Goal: Contribute content: Add original content to the website for others to see

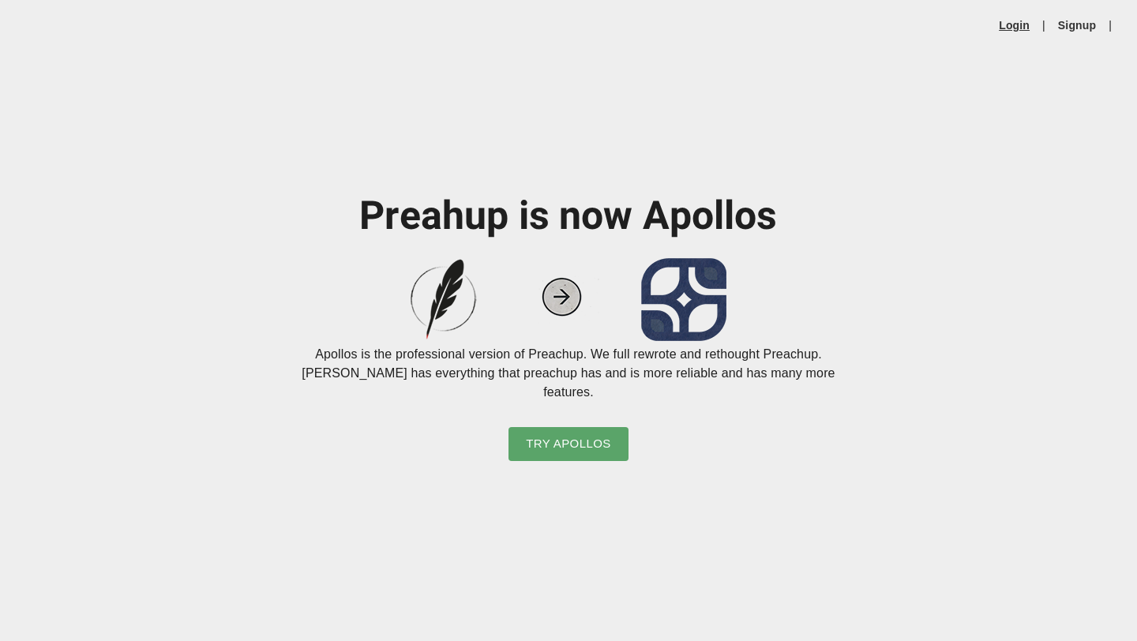
click at [1006, 28] on link "Login" at bounding box center [1014, 25] width 31 height 16
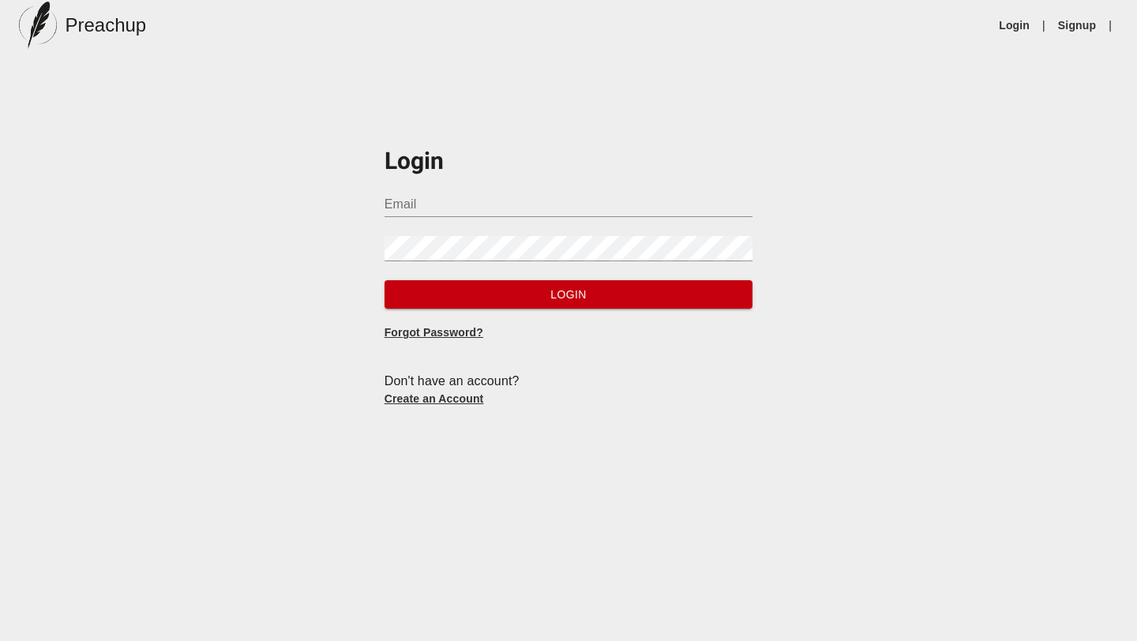
type input "[EMAIL_ADDRESS][DOMAIN_NAME]"
click at [586, 299] on span "Login" at bounding box center [569, 295] width 344 height 20
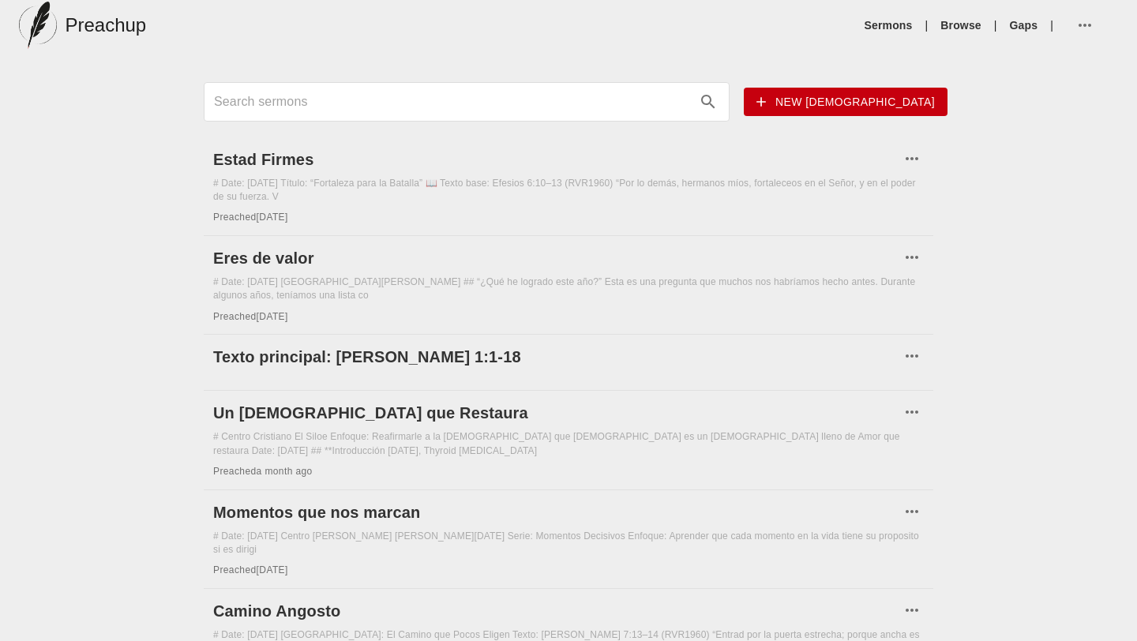
click at [895, 97] on span "New [DEMOGRAPHIC_DATA]" at bounding box center [846, 102] width 178 height 20
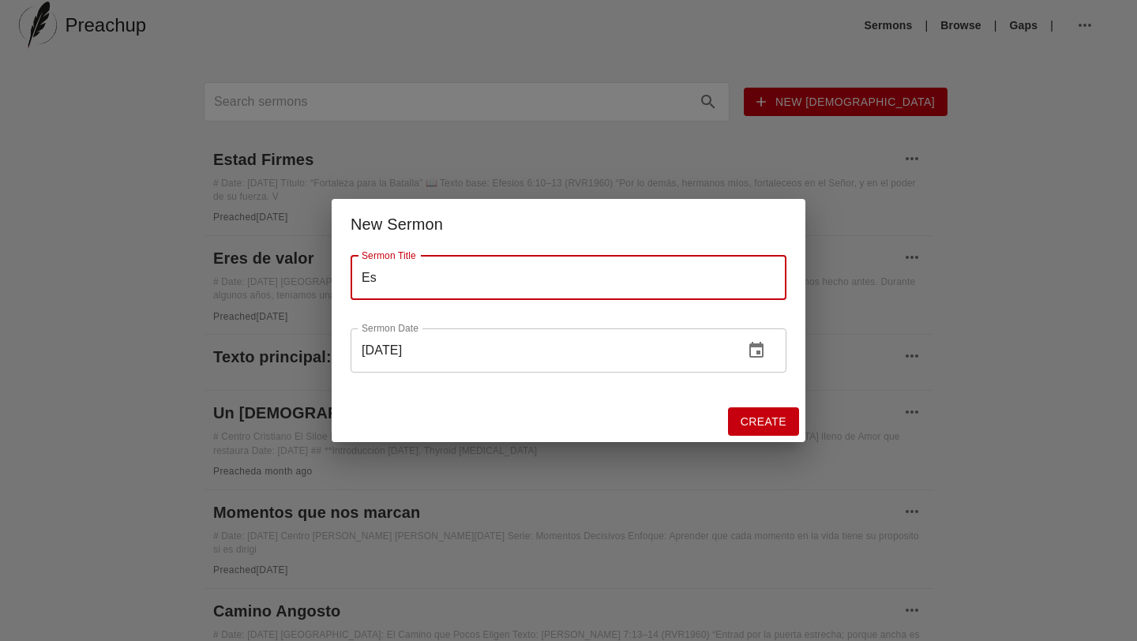
type input "E"
type input "Un Testigo Fiel"
click at [756, 429] on span "Create" at bounding box center [764, 422] width 46 height 20
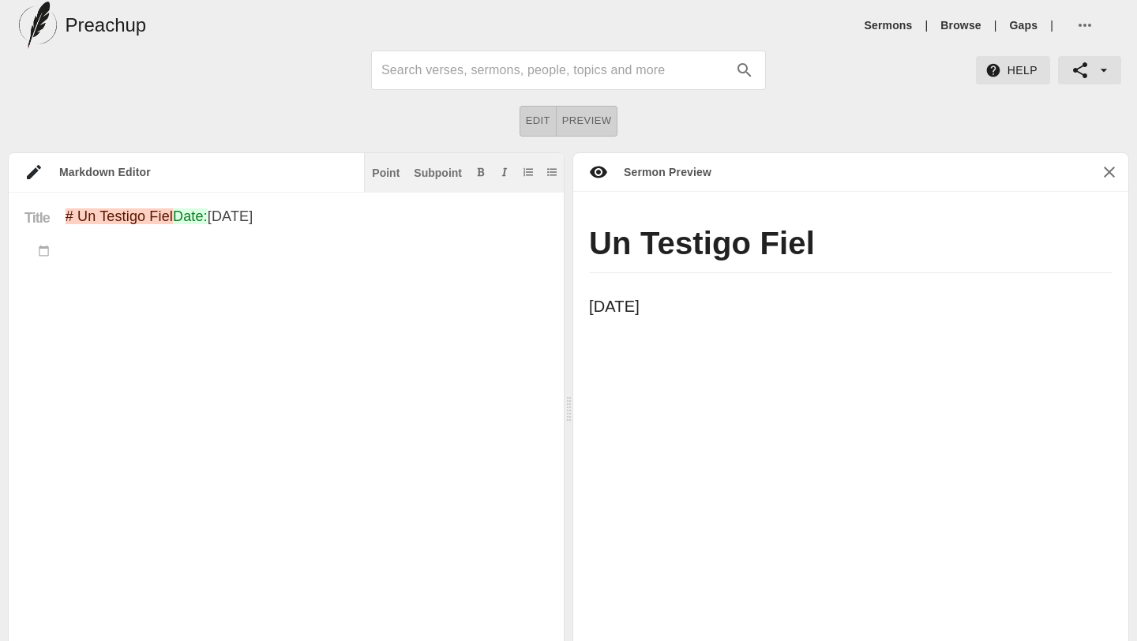
click at [82, 287] on textarea "# Un Testigo Fiel Date: [DATE]" at bounding box center [307, 462] width 483 height 507
paste textarea "Loremi: Do Sitamet Cons, Adipi el Seddoe Temporincidi Ut labore etdolo ma al en…"
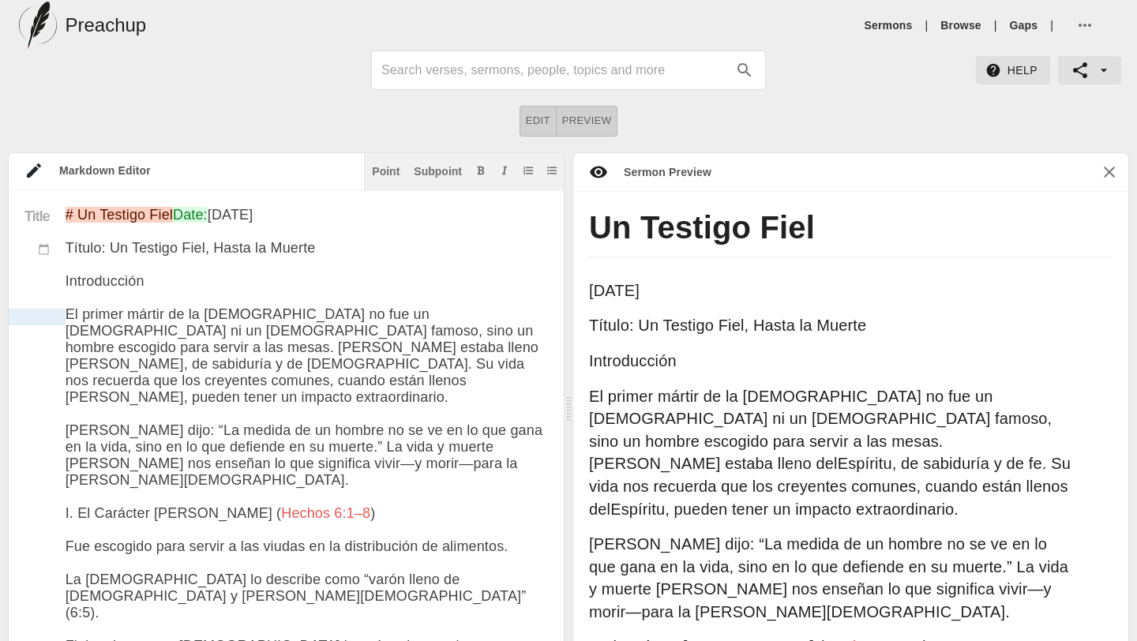
drag, startPoint x: 157, startPoint y: 316, endPoint x: 45, endPoint y: 314, distance: 112.2
click at [388, 170] on div "Point" at bounding box center [386, 171] width 28 height 11
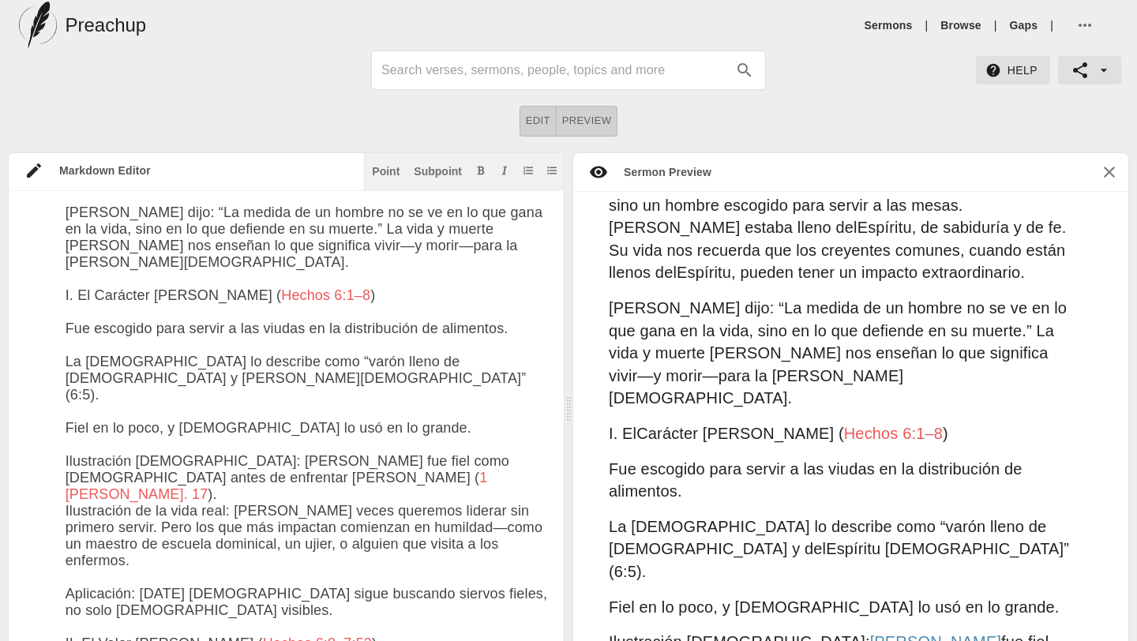
scroll to position [238, 0]
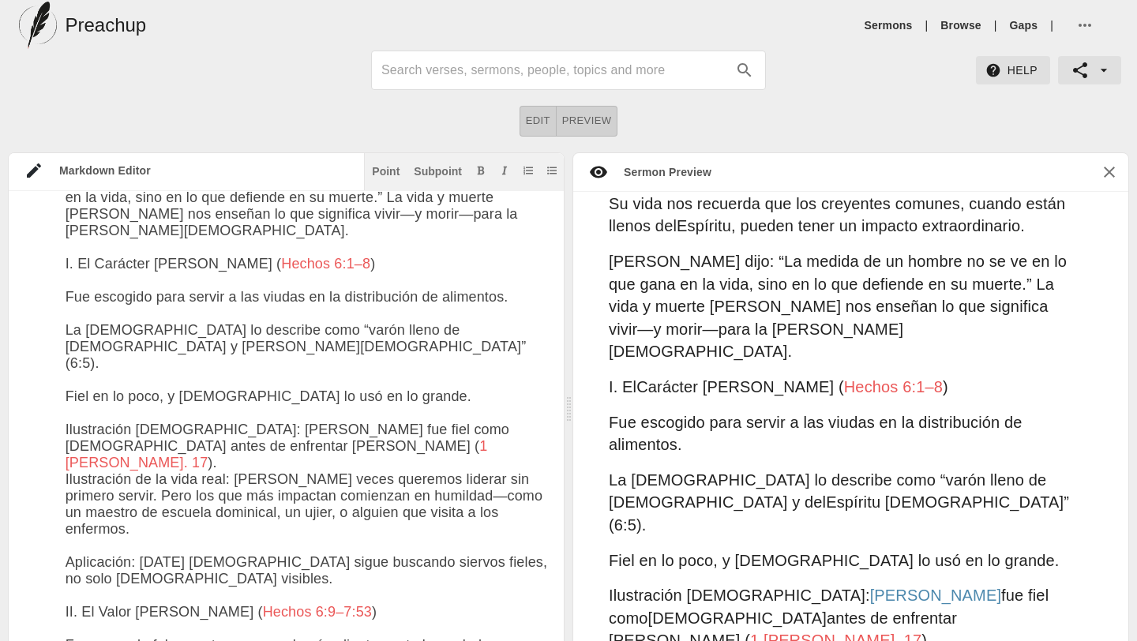
drag, startPoint x: 339, startPoint y: 305, endPoint x: 62, endPoint y: 298, distance: 277.3
click at [389, 175] on div "Point" at bounding box center [386, 171] width 28 height 11
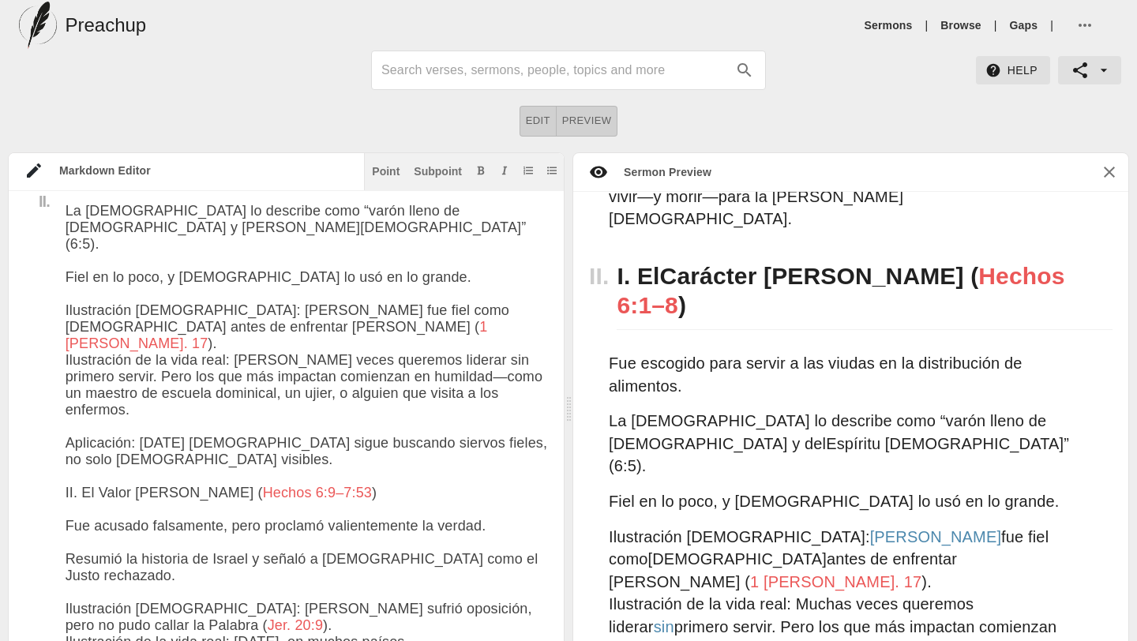
drag, startPoint x: 334, startPoint y: 517, endPoint x: 63, endPoint y: 505, distance: 271.1
click at [382, 166] on div "Point" at bounding box center [386, 171] width 28 height 11
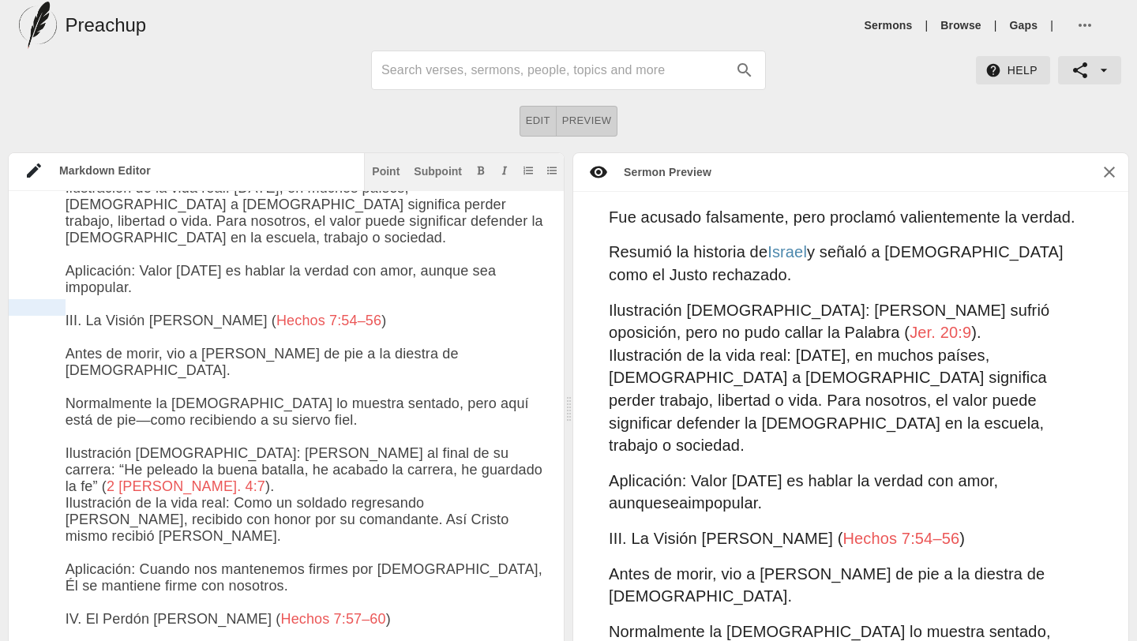
drag, startPoint x: 342, startPoint y: 305, endPoint x: 63, endPoint y: 313, distance: 278.9
click at [63, 313] on div "Title I. II. III. # Un Testigo Fiel Date: [DATE] Título: Un Testigo Fiel, Hasta…" at bounding box center [278, 591] width 539 height 2282
click at [386, 163] on button "Point" at bounding box center [386, 171] width 34 height 16
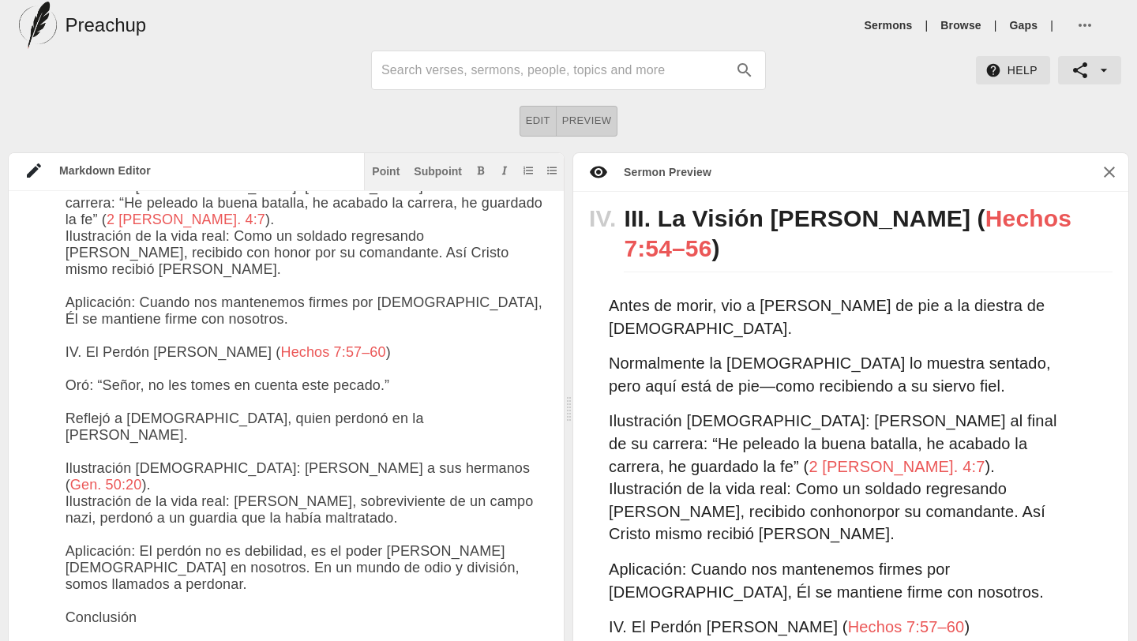
drag, startPoint x: 359, startPoint y: 352, endPoint x: 89, endPoint y: 323, distance: 270.9
click at [89, 323] on textarea at bounding box center [307, 340] width 483 height 2249
click at [371, 166] on button "Point" at bounding box center [386, 171] width 34 height 16
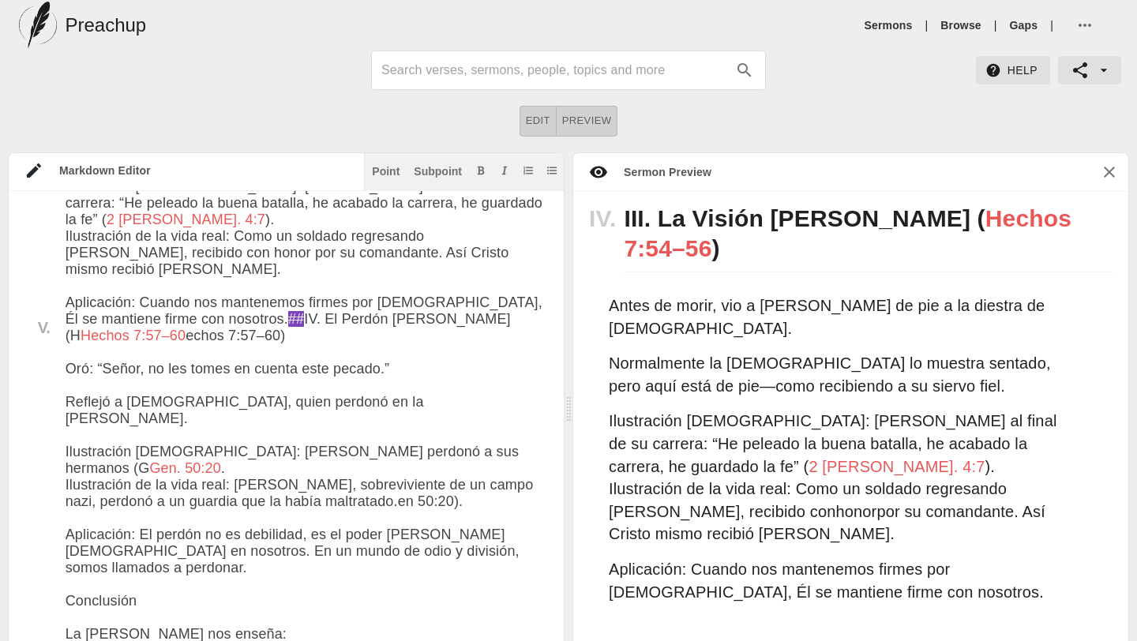
click at [190, 317] on textarea at bounding box center [307, 332] width 483 height 2232
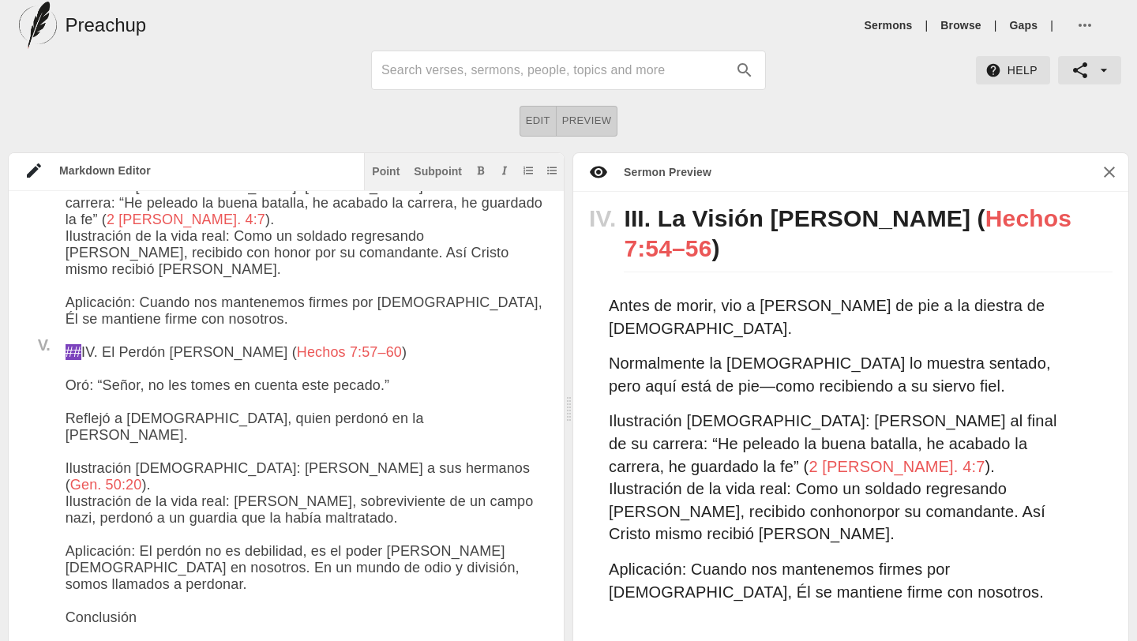
click at [66, 381] on textarea at bounding box center [307, 340] width 483 height 2249
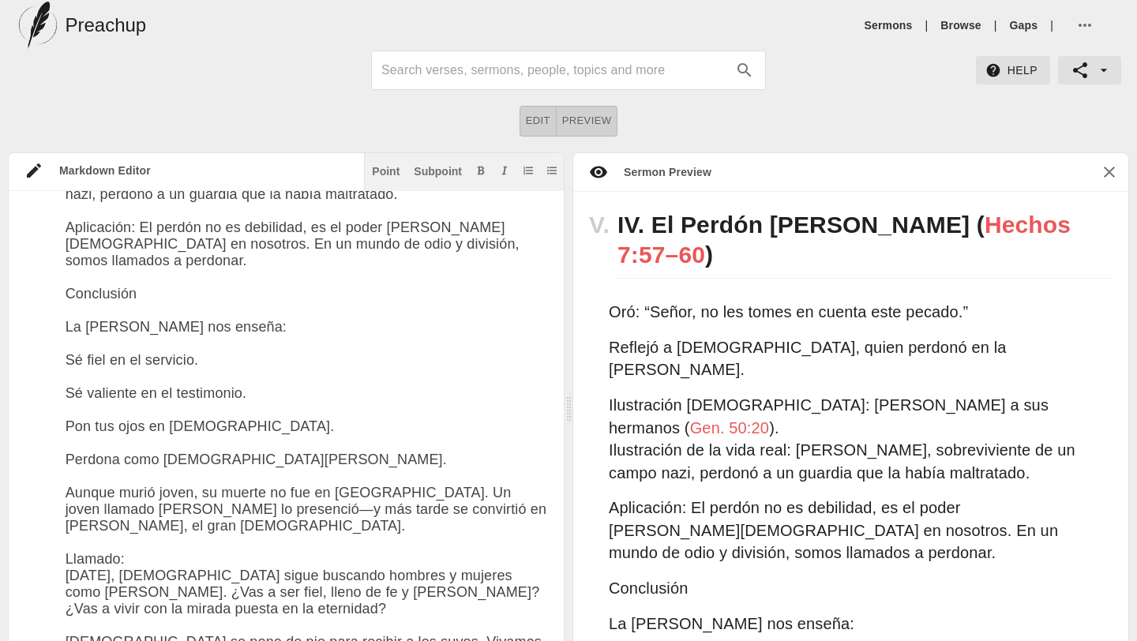
drag, startPoint x: 147, startPoint y: 259, endPoint x: 1, endPoint y: 254, distance: 146.2
click at [1, 254] on div "Markdown Editor Point Subpoint Title I. II. III. IV. V. # Un Testigo Fiel Date:…" at bounding box center [568, 408] width 1137 height 513
click at [381, 171] on div "Point" at bounding box center [386, 171] width 28 height 11
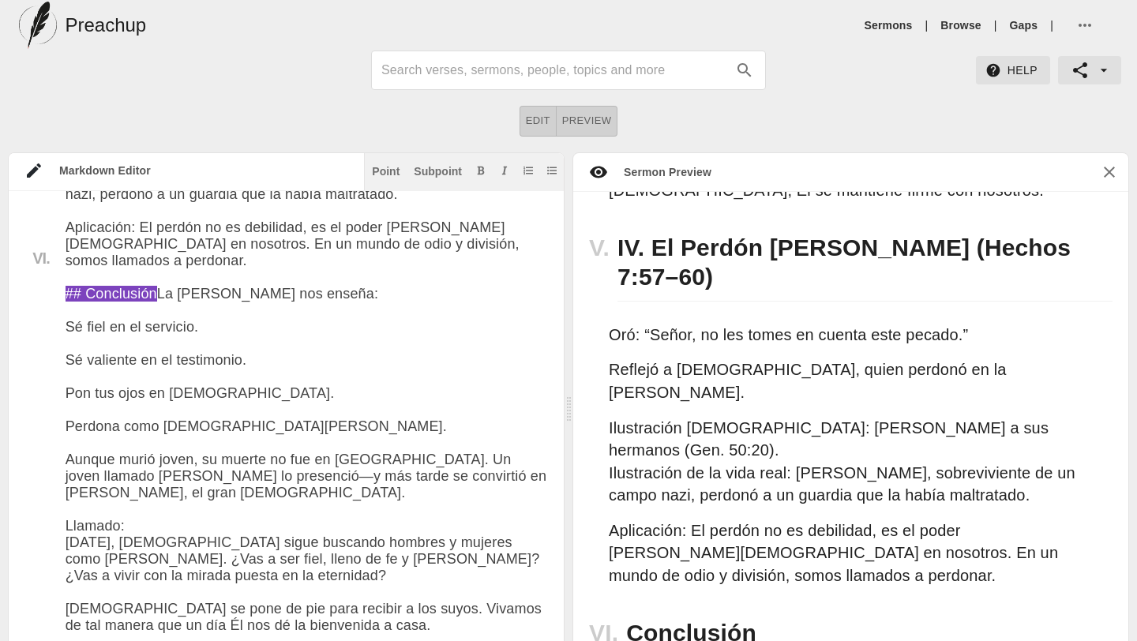
click at [336, 366] on textarea at bounding box center [307, 8] width 483 height 2199
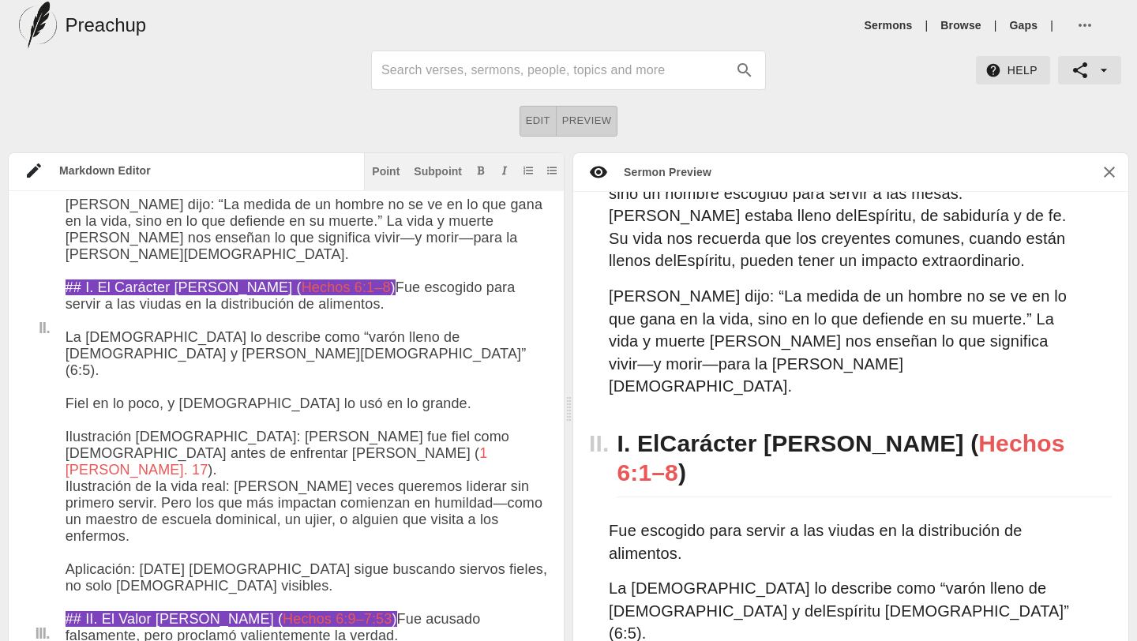
click at [415, 171] on div "Subpoint" at bounding box center [438, 171] width 48 height 11
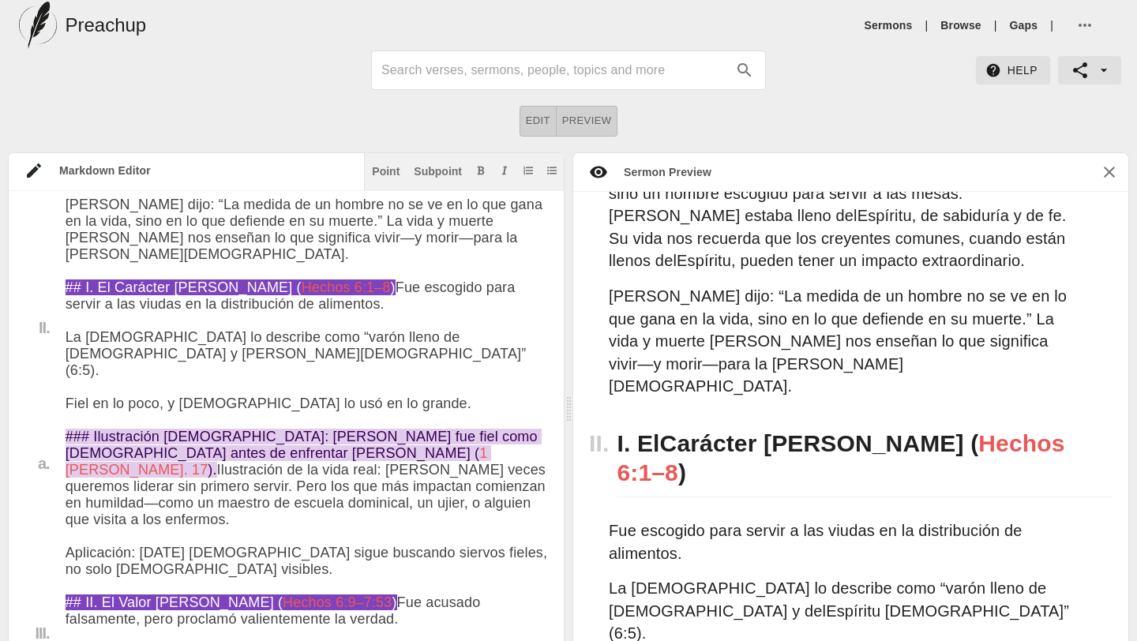
click at [438, 164] on button "Subpoint" at bounding box center [438, 171] width 54 height 16
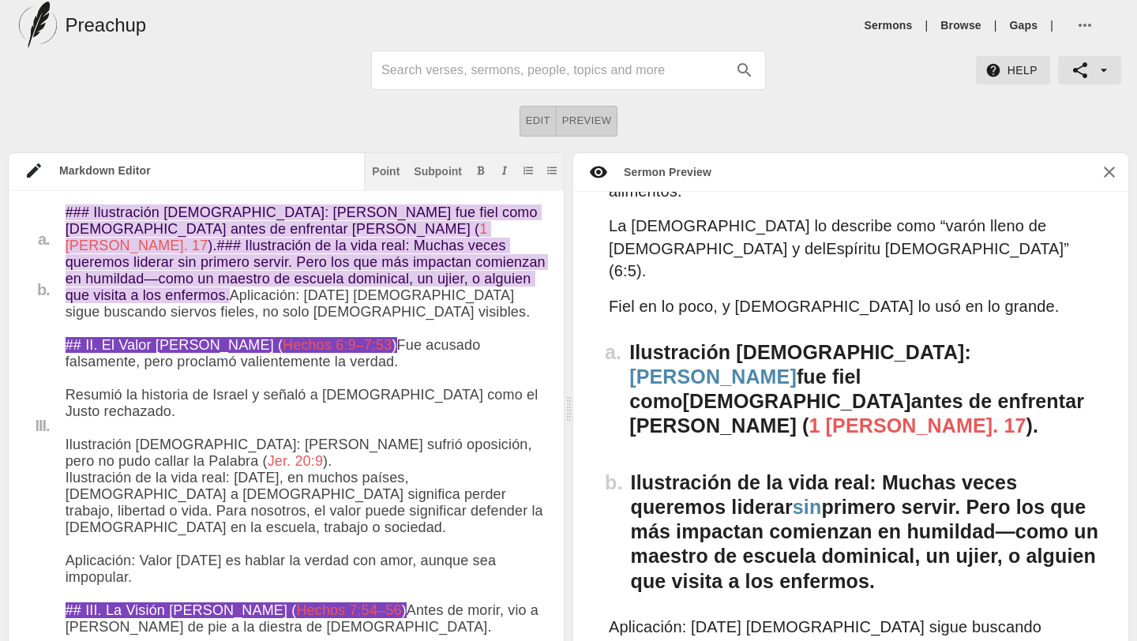
click at [428, 169] on div "Subpoint" at bounding box center [438, 171] width 48 height 11
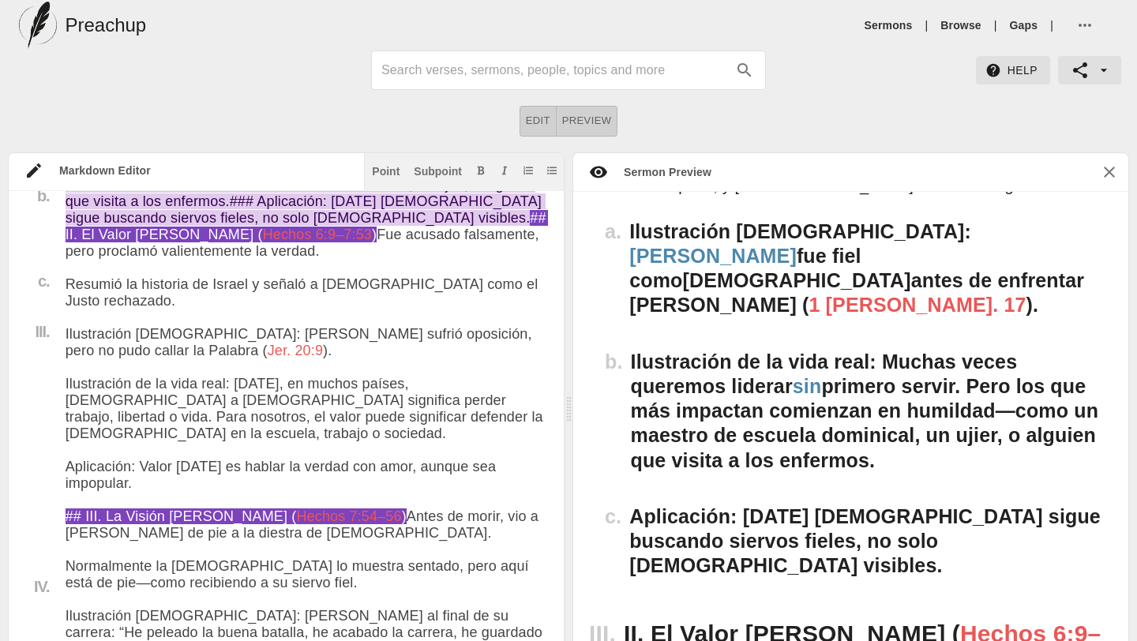
click at [430, 166] on div "Subpoint" at bounding box center [438, 171] width 48 height 11
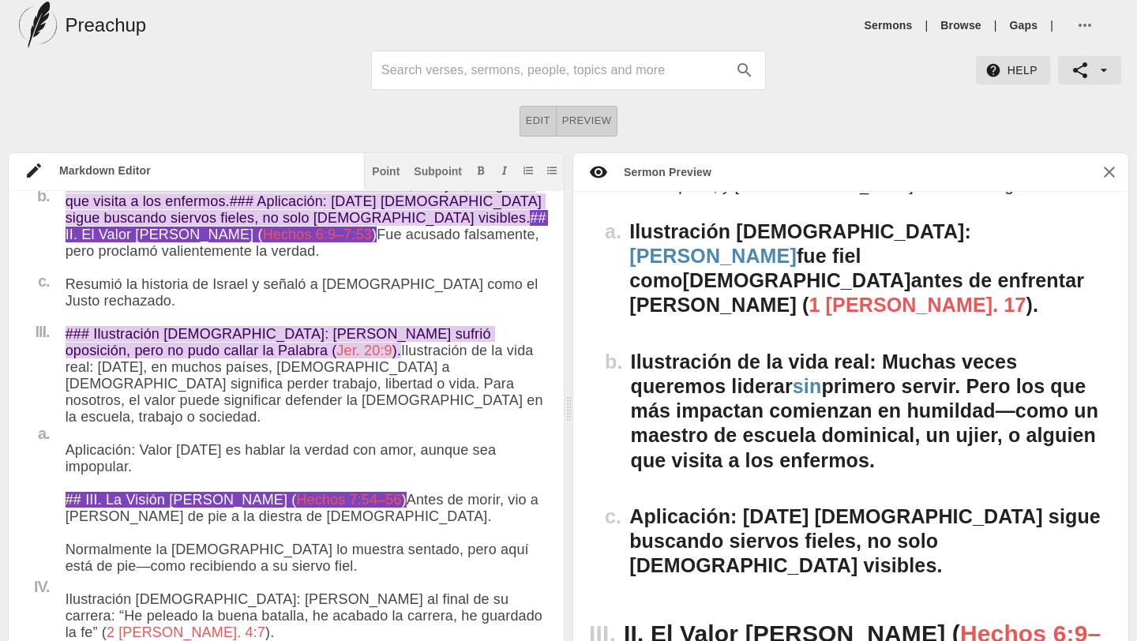
click at [440, 169] on div "Subpoint" at bounding box center [438, 171] width 48 height 11
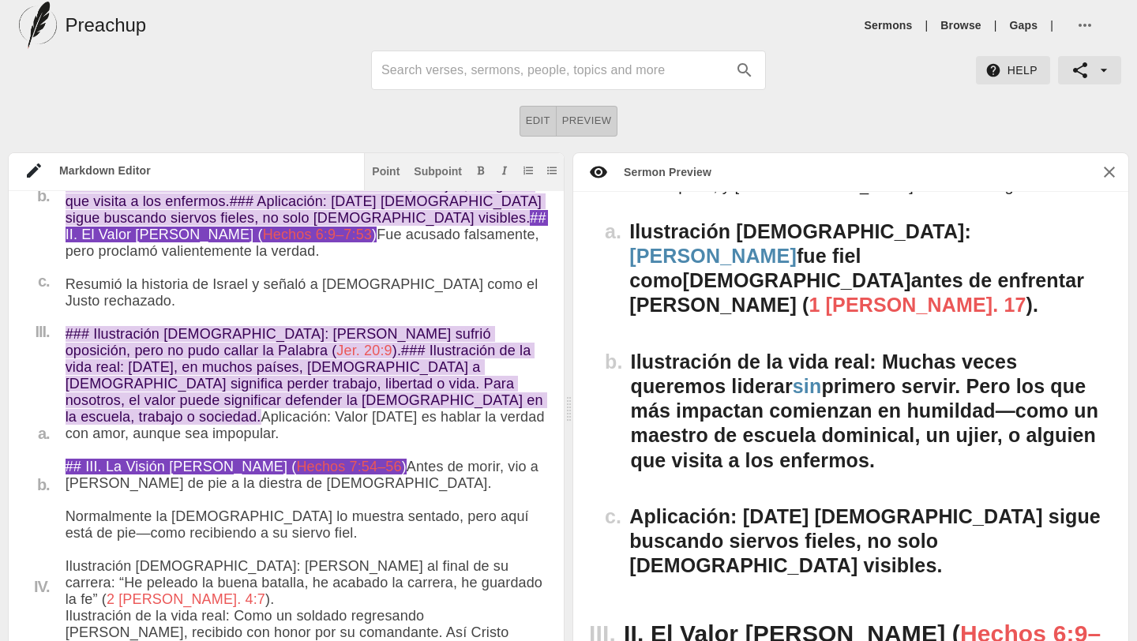
click at [438, 166] on div "Subpoint" at bounding box center [438, 171] width 48 height 11
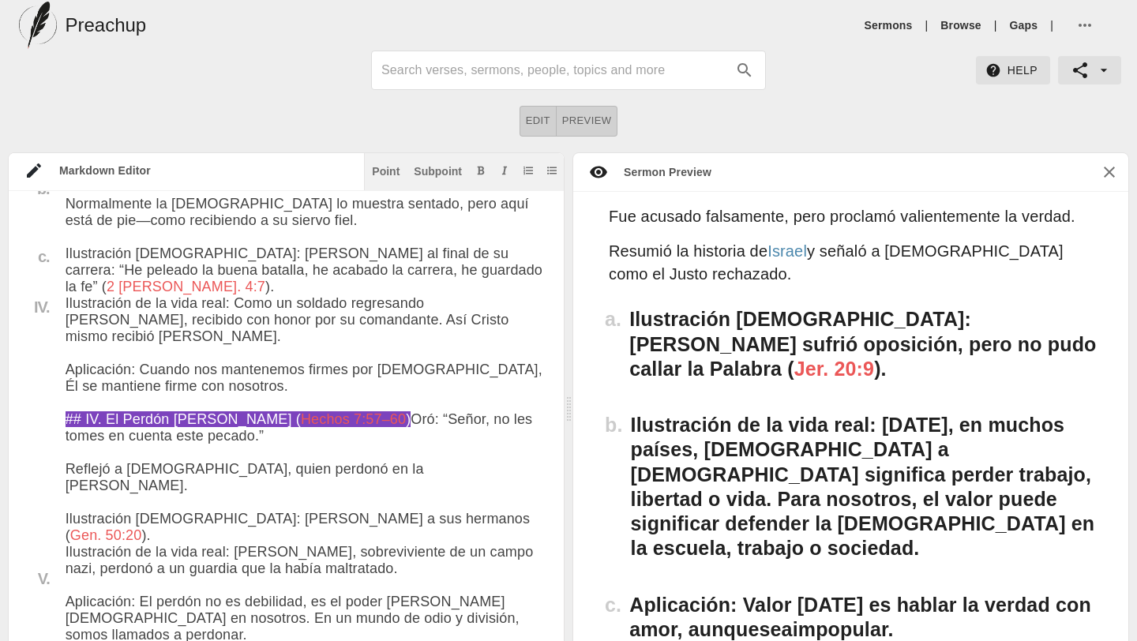
click at [472, 445] on textarea at bounding box center [307, 441] width 483 height 2083
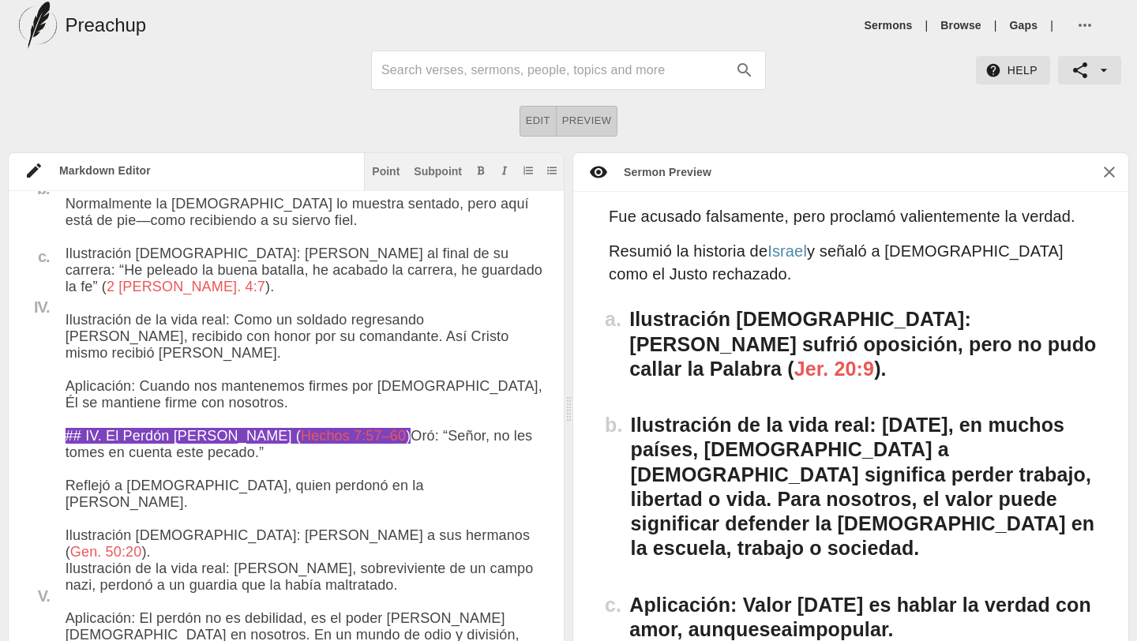
click at [66, 422] on textarea at bounding box center [307, 449] width 483 height 2099
click at [436, 167] on div "Subpoint" at bounding box center [438, 171] width 48 height 11
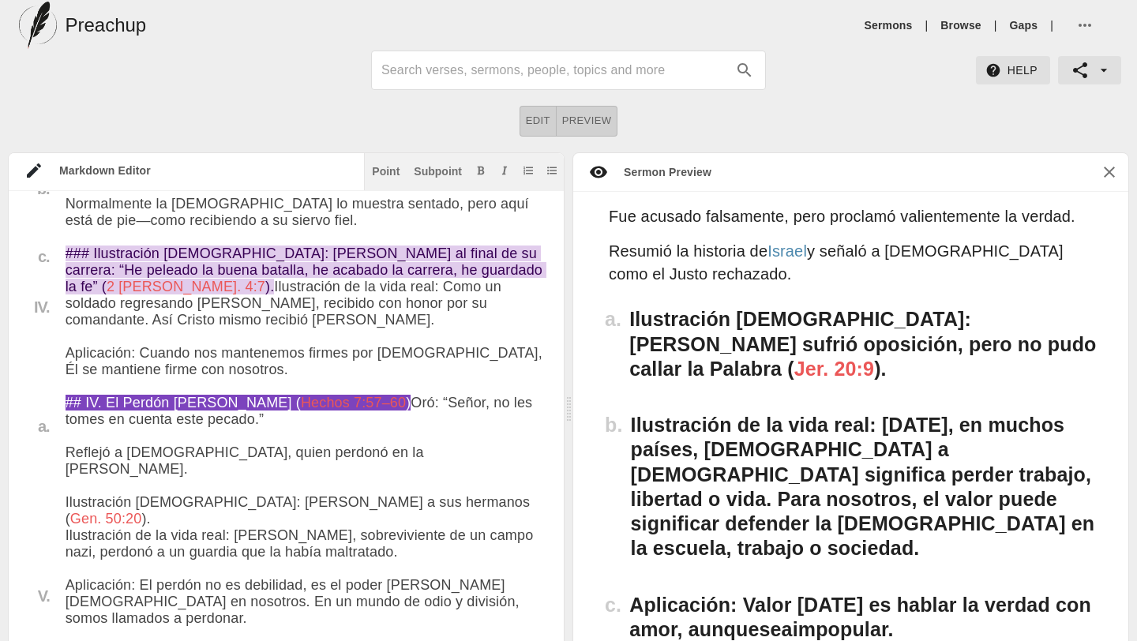
click at [69, 475] on textarea at bounding box center [307, 433] width 483 height 2066
click at [434, 161] on div "Point Subpoint" at bounding box center [464, 171] width 200 height 39
click at [434, 166] on div "Subpoint" at bounding box center [438, 171] width 48 height 11
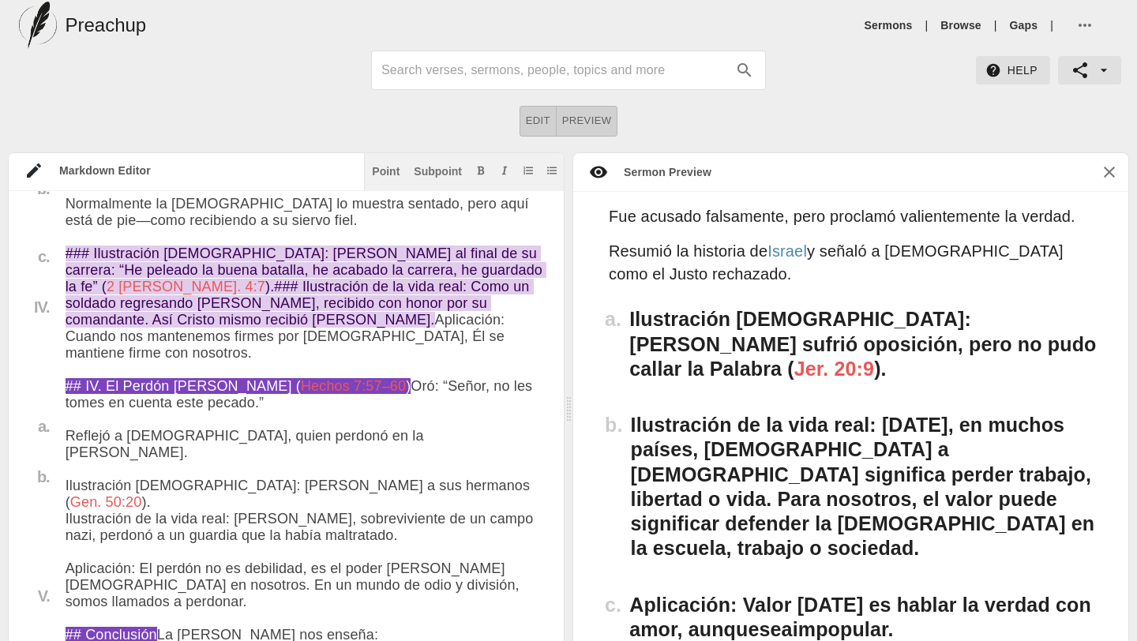
click at [67, 543] on textarea at bounding box center [307, 425] width 483 height 2050
click at [446, 171] on div "Subpoint" at bounding box center [438, 171] width 48 height 11
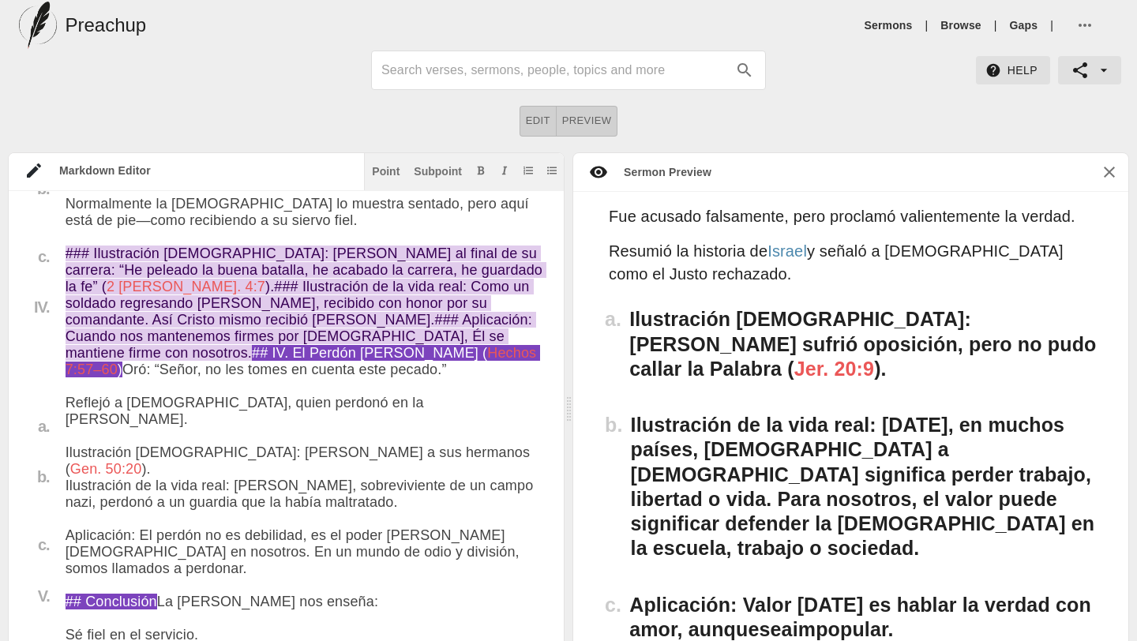
click at [313, 539] on textarea at bounding box center [307, 408] width 483 height 2016
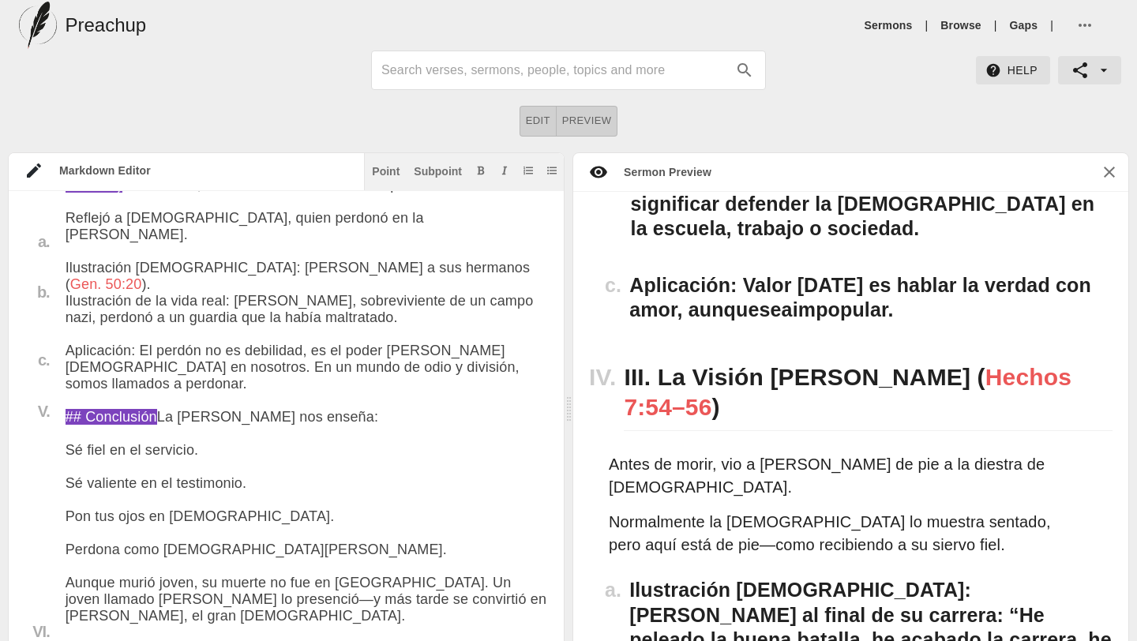
scroll to position [1653, 0]
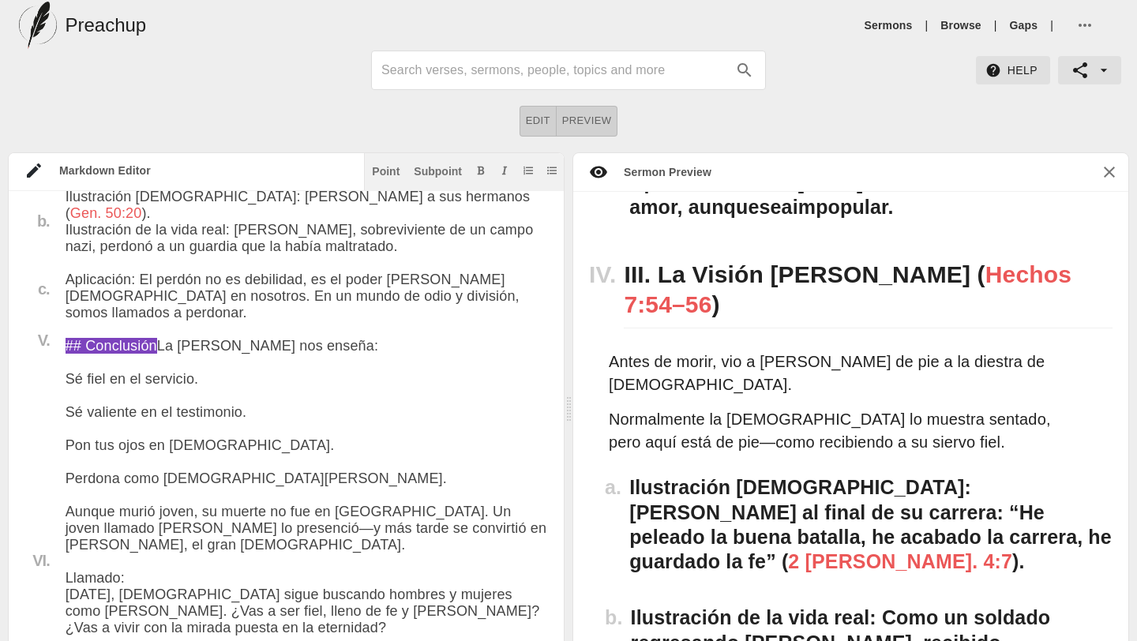
click at [68, 442] on textarea at bounding box center [307, 152] width 483 height 2016
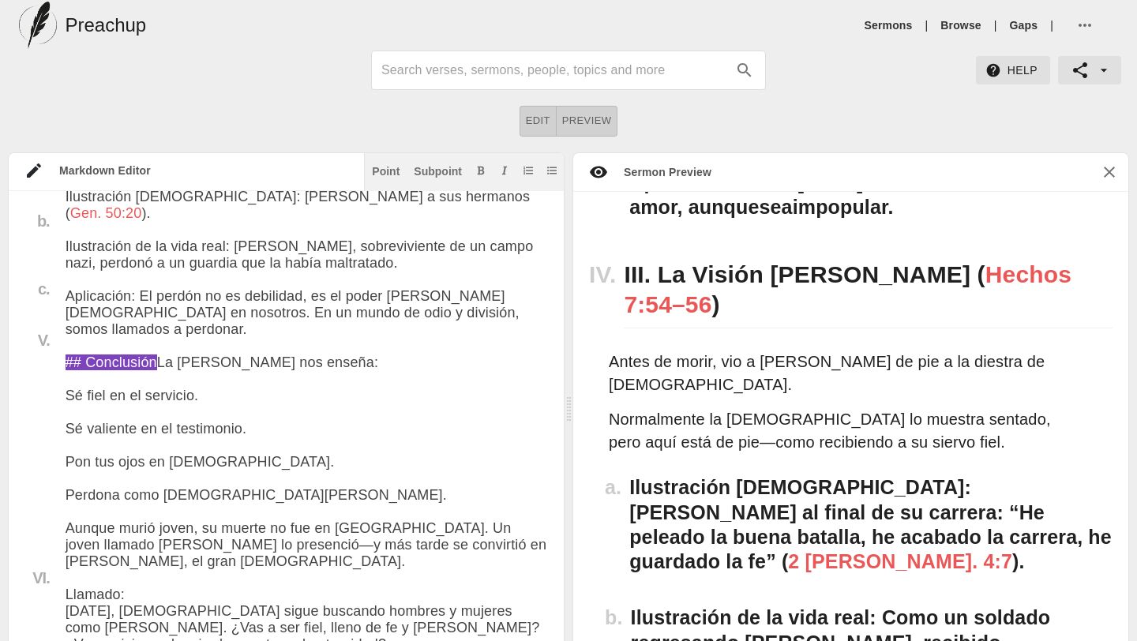
click at [66, 441] on textarea at bounding box center [307, 160] width 483 height 2033
click at [429, 169] on div "Subpoint" at bounding box center [438, 171] width 48 height 11
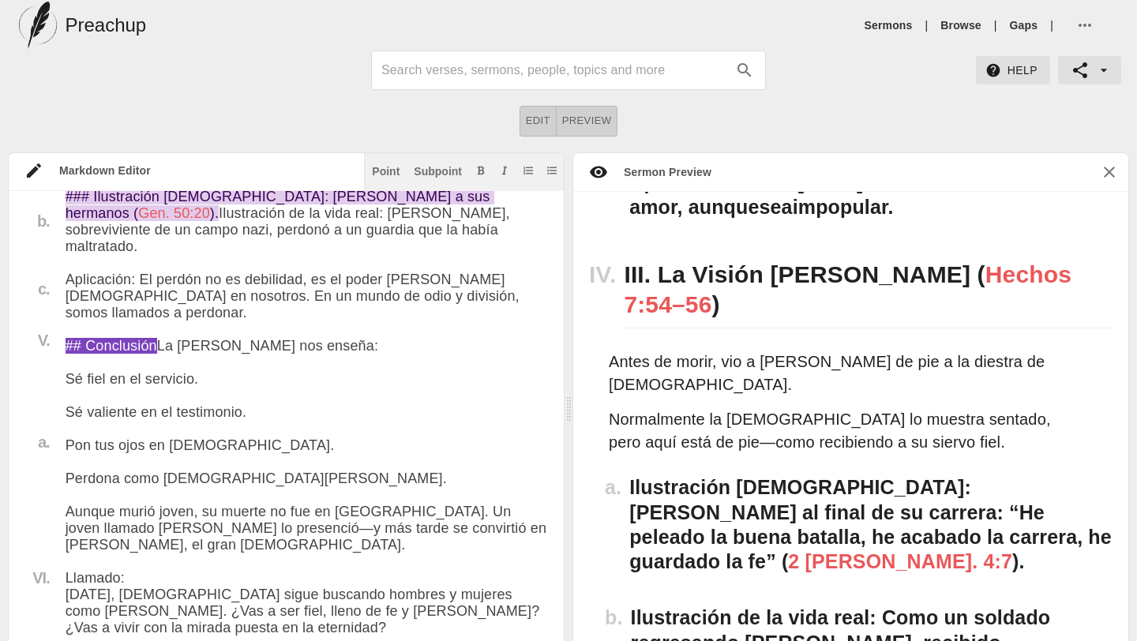
click at [67, 474] on textarea at bounding box center [307, 152] width 483 height 2016
type textarea "# Lo Ipsumdo Sita Cons: Adi 72el 2877 Seddoe: Te Incidid Utla, Etdol ma Aliqua …"
click at [434, 163] on button "Subpoint" at bounding box center [438, 171] width 54 height 16
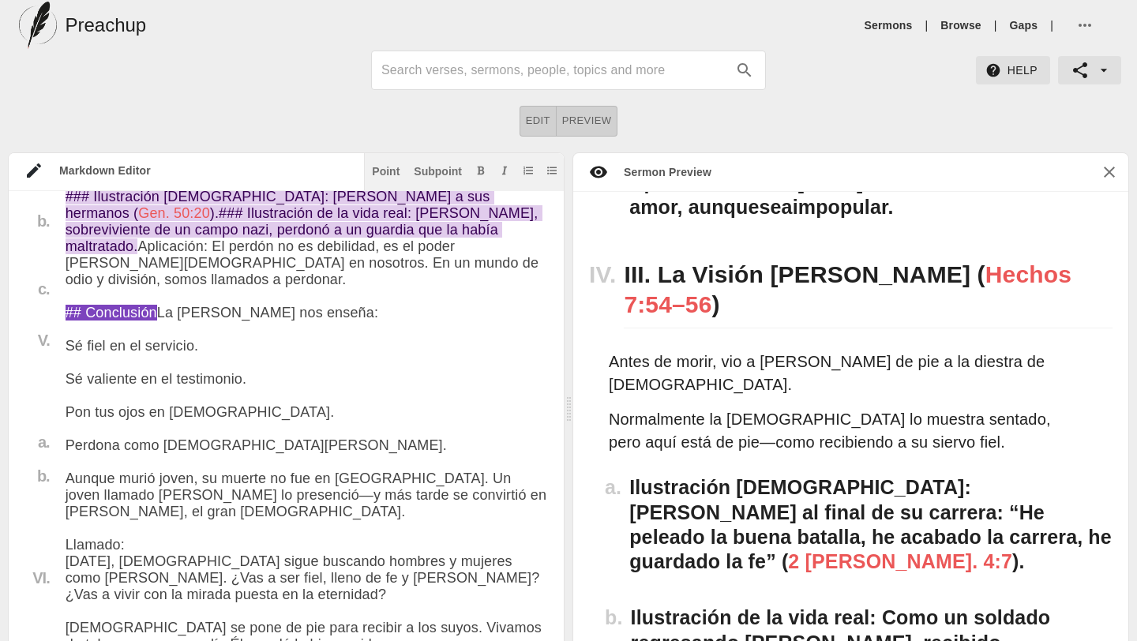
click at [66, 526] on textarea at bounding box center [307, 135] width 483 height 1983
click at [427, 166] on div "Subpoint" at bounding box center [438, 171] width 48 height 11
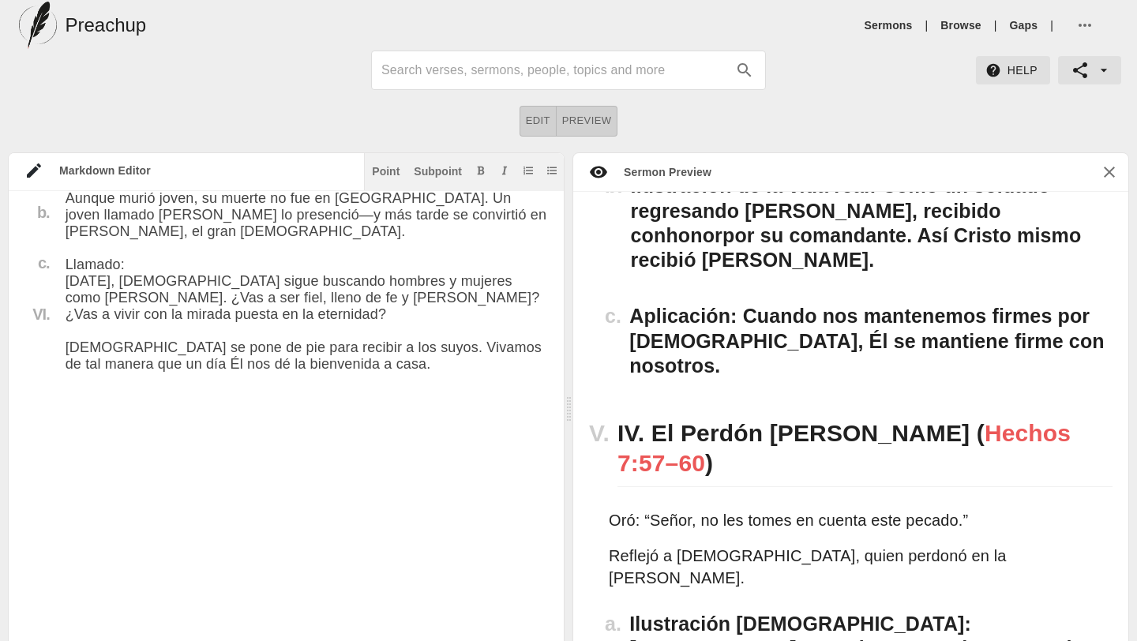
scroll to position [2159, 0]
